Goal: Task Accomplishment & Management: Manage account settings

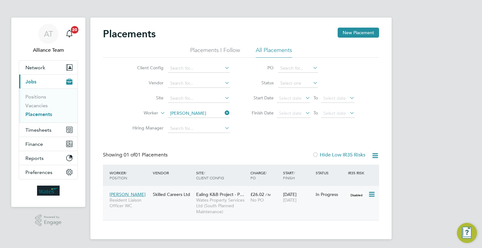
scroll to position [29, 55]
click at [40, 107] on link "Vacancies" at bounding box center [36, 106] width 22 height 6
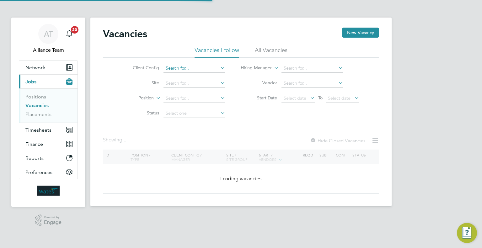
click at [174, 67] on input at bounding box center [194, 68] width 62 height 9
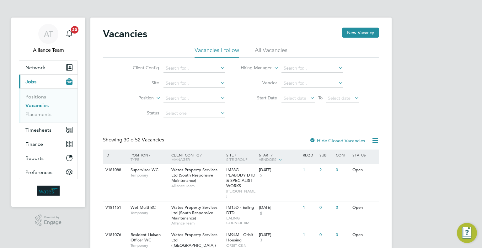
click at [229, 119] on li "Wates Property Services Ltd ([GEOGRAPHIC_DATA])" at bounding box center [223, 119] width 121 height 8
type input "Wates Property Services Ltd ([GEOGRAPHIC_DATA])"
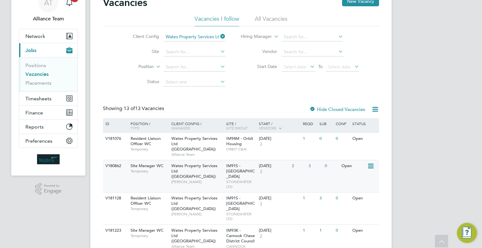
scroll to position [63, 0]
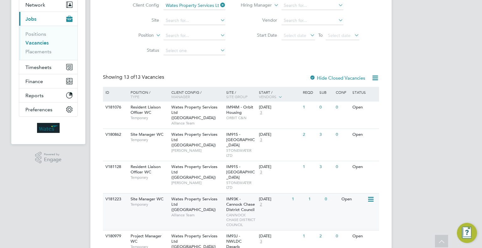
click at [263, 204] on div "[DATE] 2" at bounding box center [273, 202] width 33 height 17
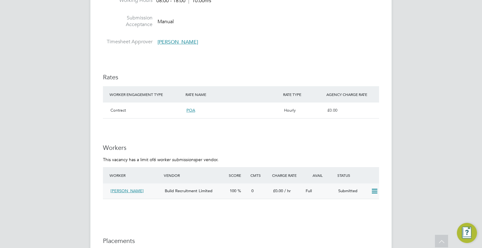
click at [376, 192] on icon at bounding box center [374, 191] width 8 height 5
click at [359, 201] on li "Offer" at bounding box center [366, 204] width 22 height 9
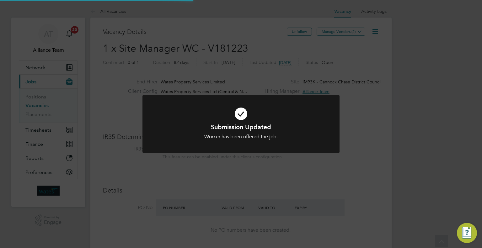
scroll to position [11, 98]
click at [413, 155] on div "Submission Updated Worker has been offered the job. Cancel Okay" at bounding box center [241, 124] width 482 height 248
